Goal: Find specific page/section: Find specific page/section

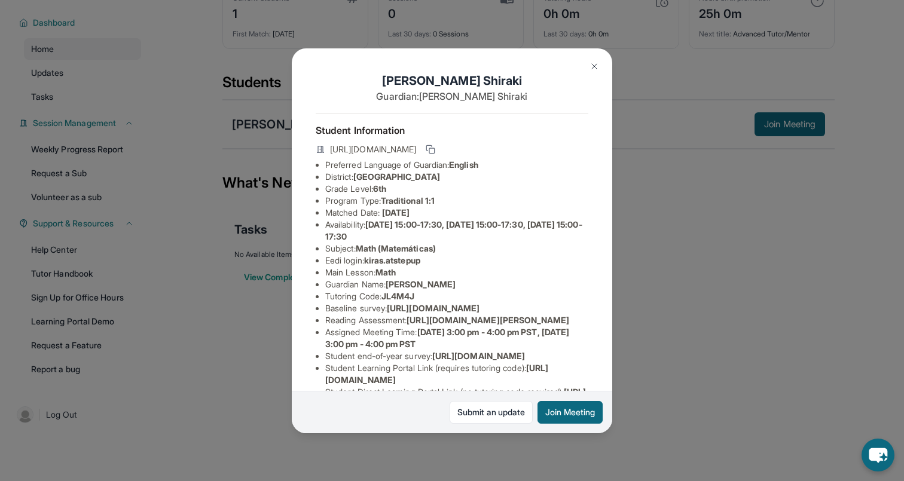
scroll to position [154, 0]
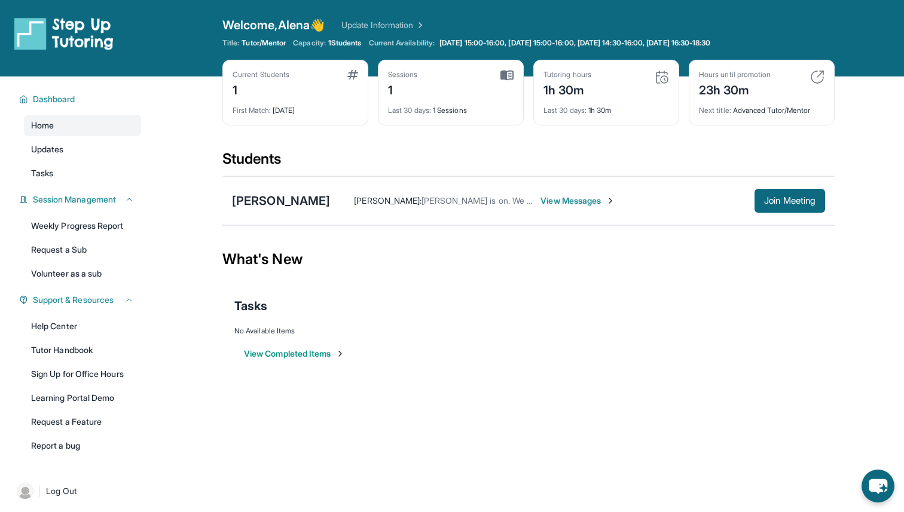
click at [288, 356] on button "View Completed Items" at bounding box center [294, 354] width 101 height 12
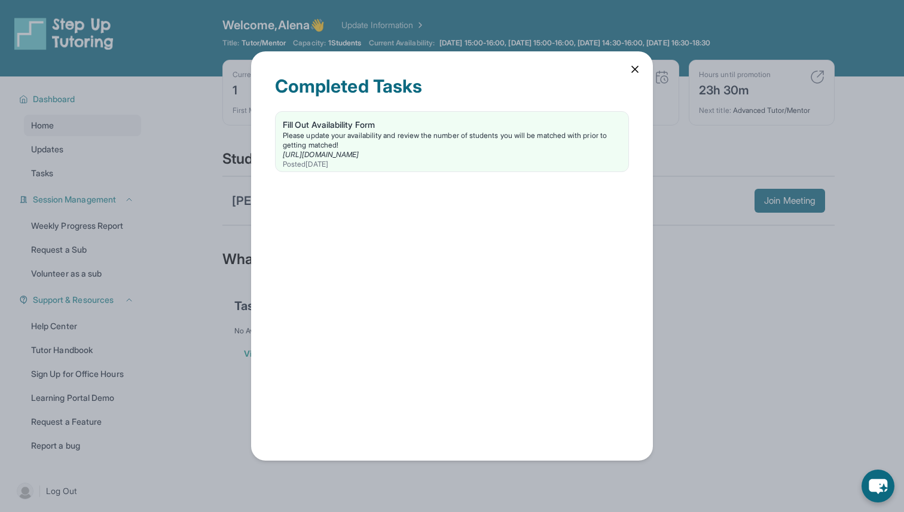
click at [640, 72] on icon at bounding box center [635, 69] width 12 height 12
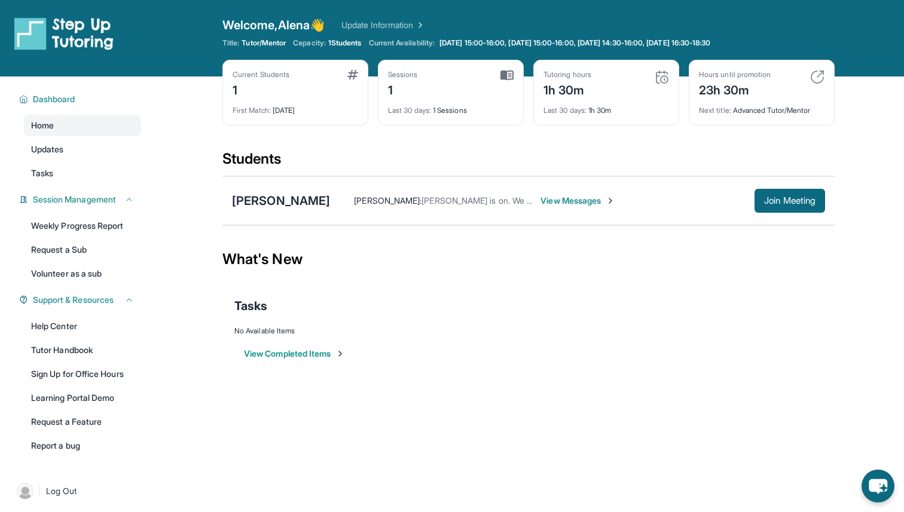
click at [540, 204] on span "View Messages" at bounding box center [577, 201] width 75 height 12
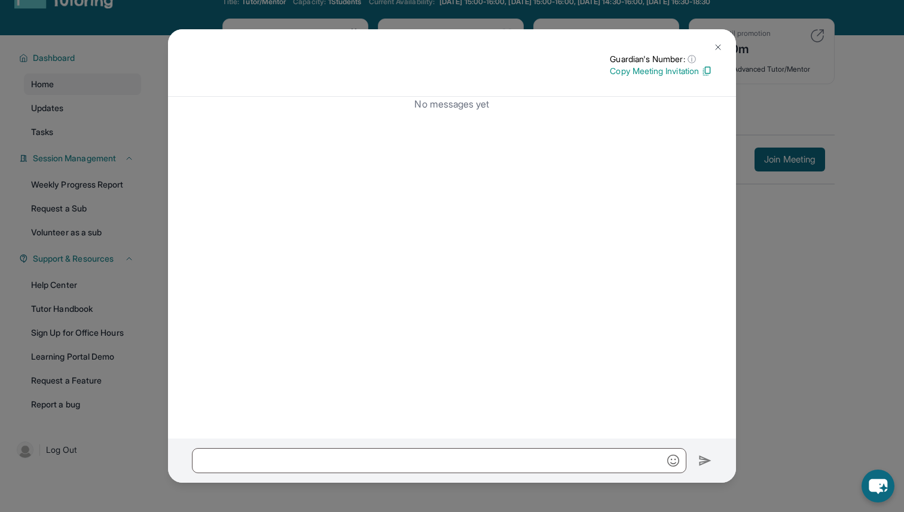
scroll to position [77, 0]
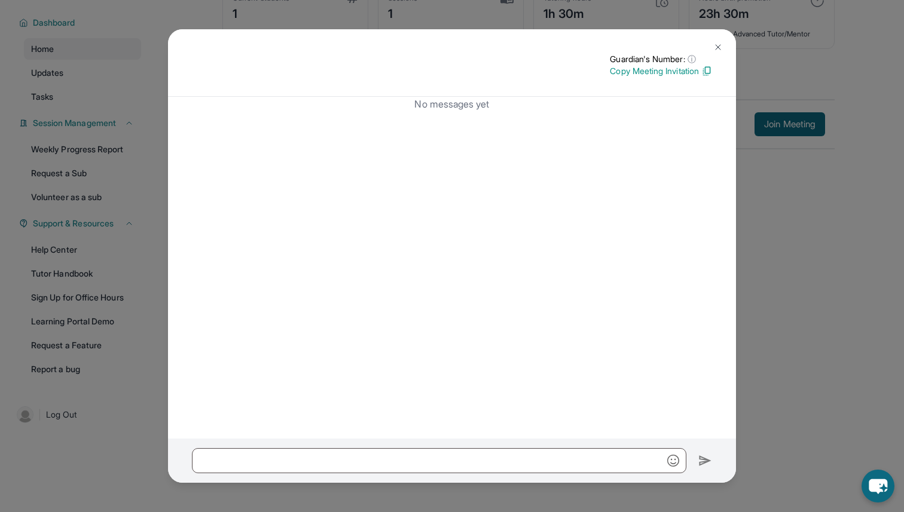
click at [714, 50] on img at bounding box center [718, 47] width 10 height 10
